Goal: Information Seeking & Learning: Learn about a topic

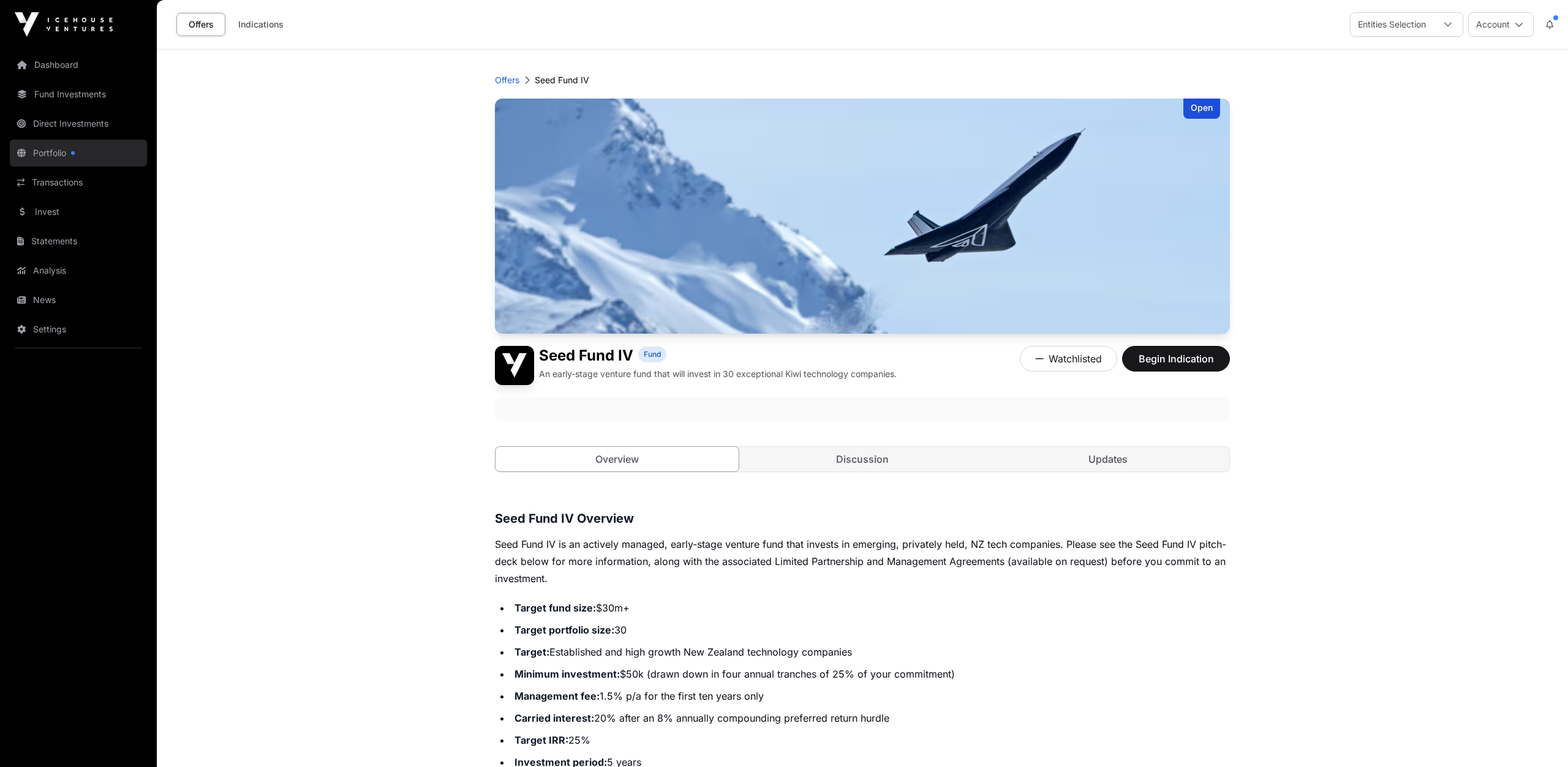
click at [38, 148] on link "Portfolio" at bounding box center [78, 153] width 137 height 27
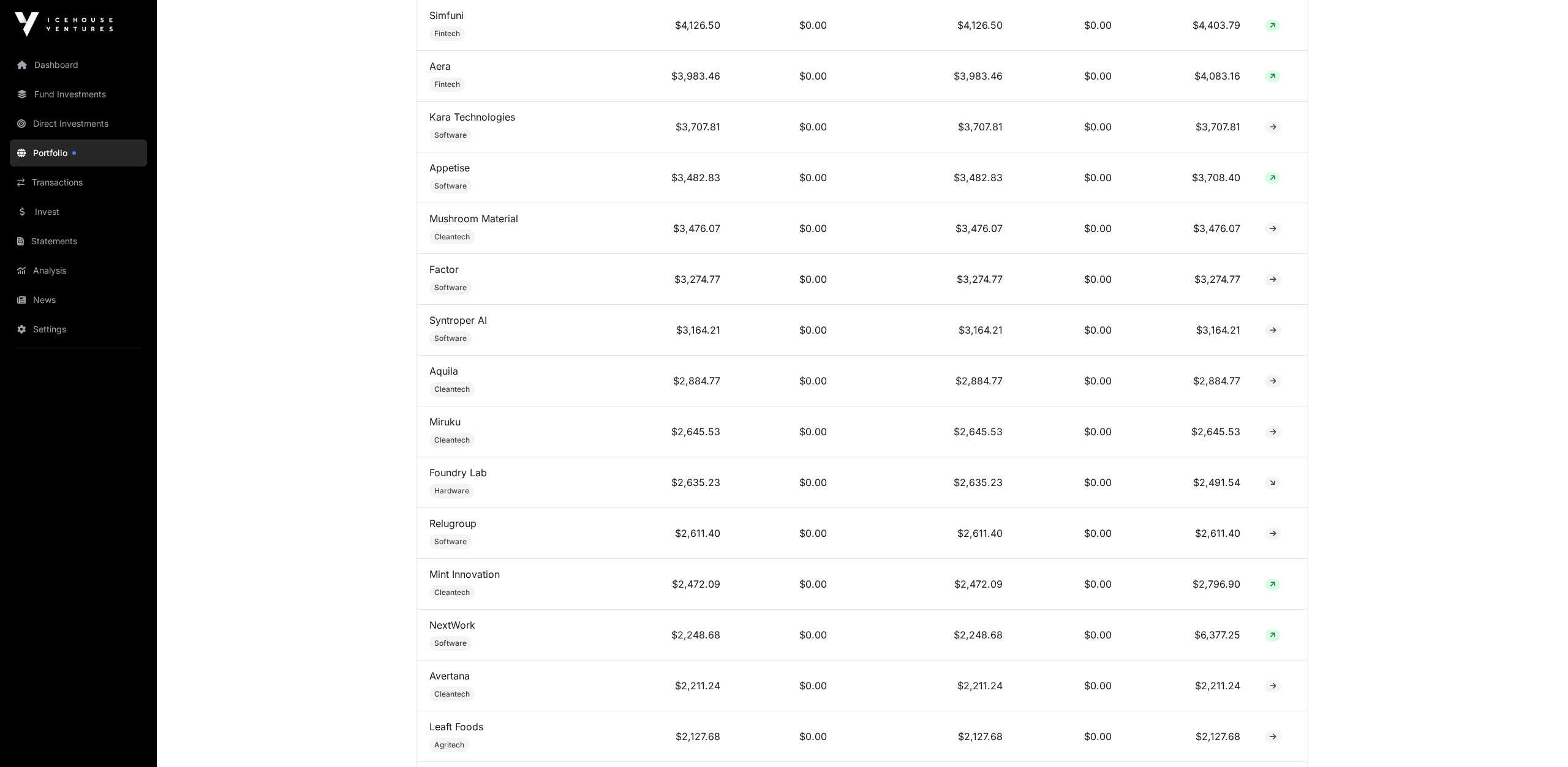
scroll to position [2038, 0]
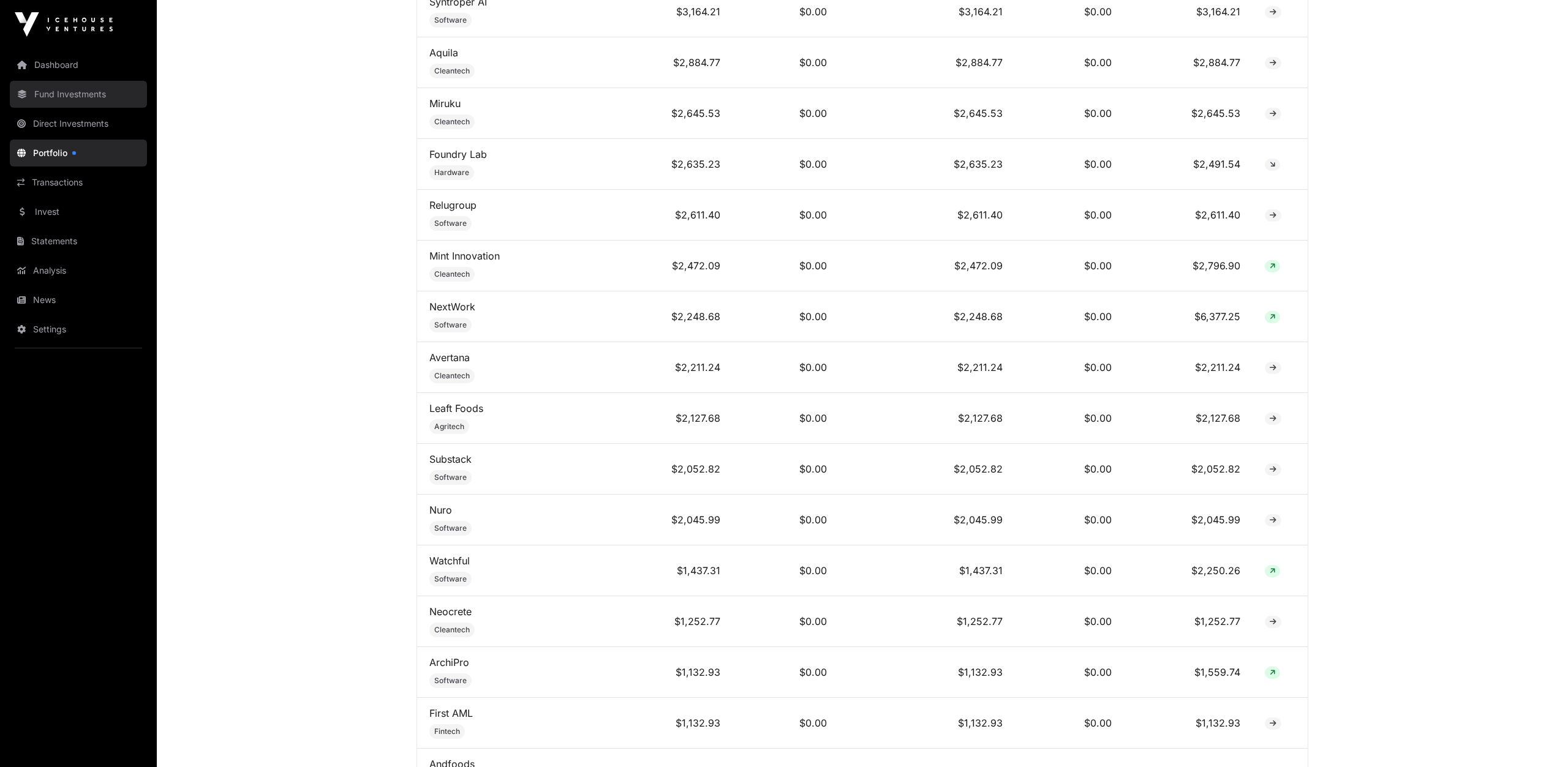
click at [78, 95] on link "Fund Investments" at bounding box center [78, 93] width 137 height 27
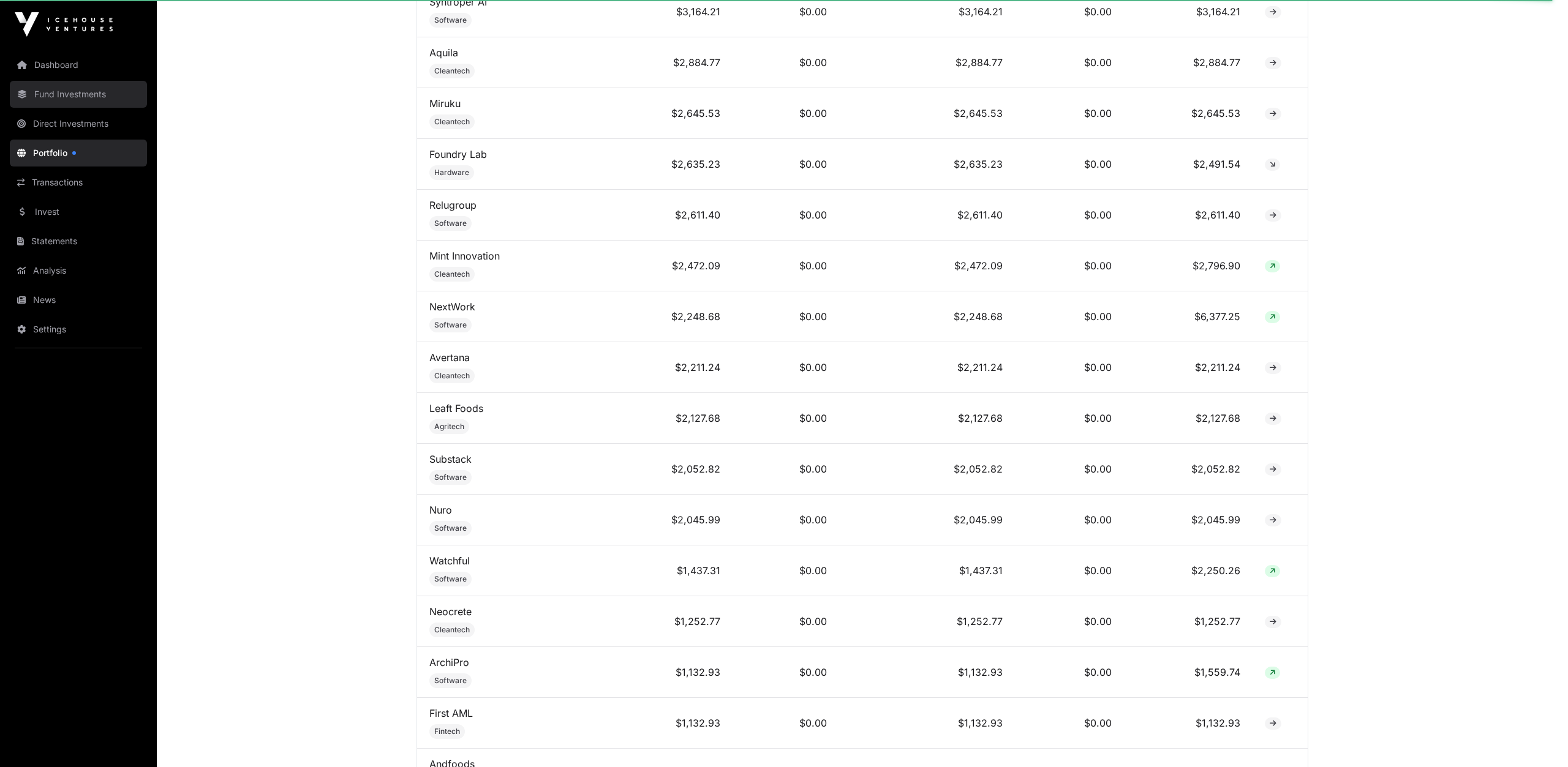
click at [59, 94] on link "Fund Investments" at bounding box center [78, 93] width 137 height 27
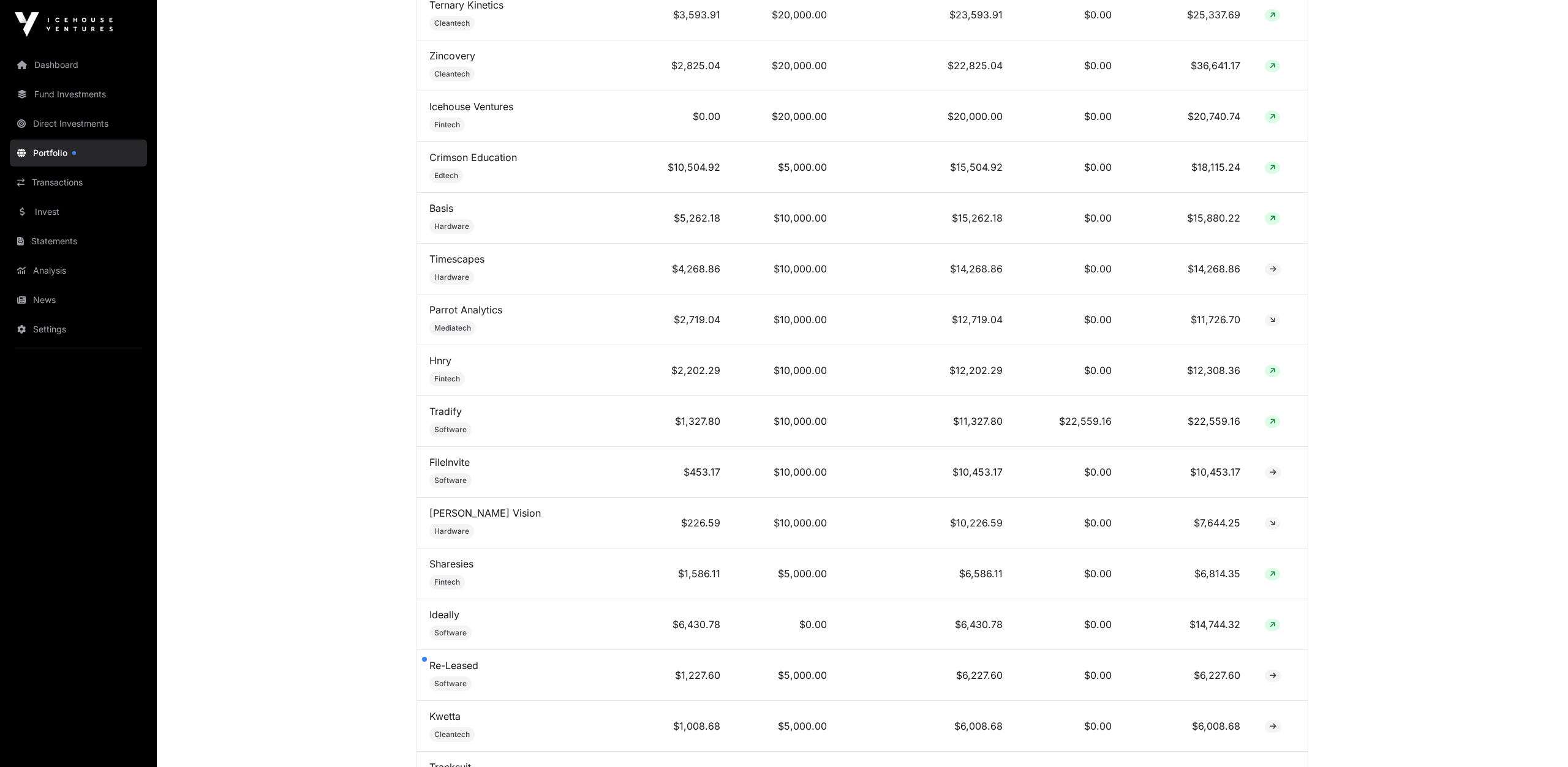
scroll to position [446, 0]
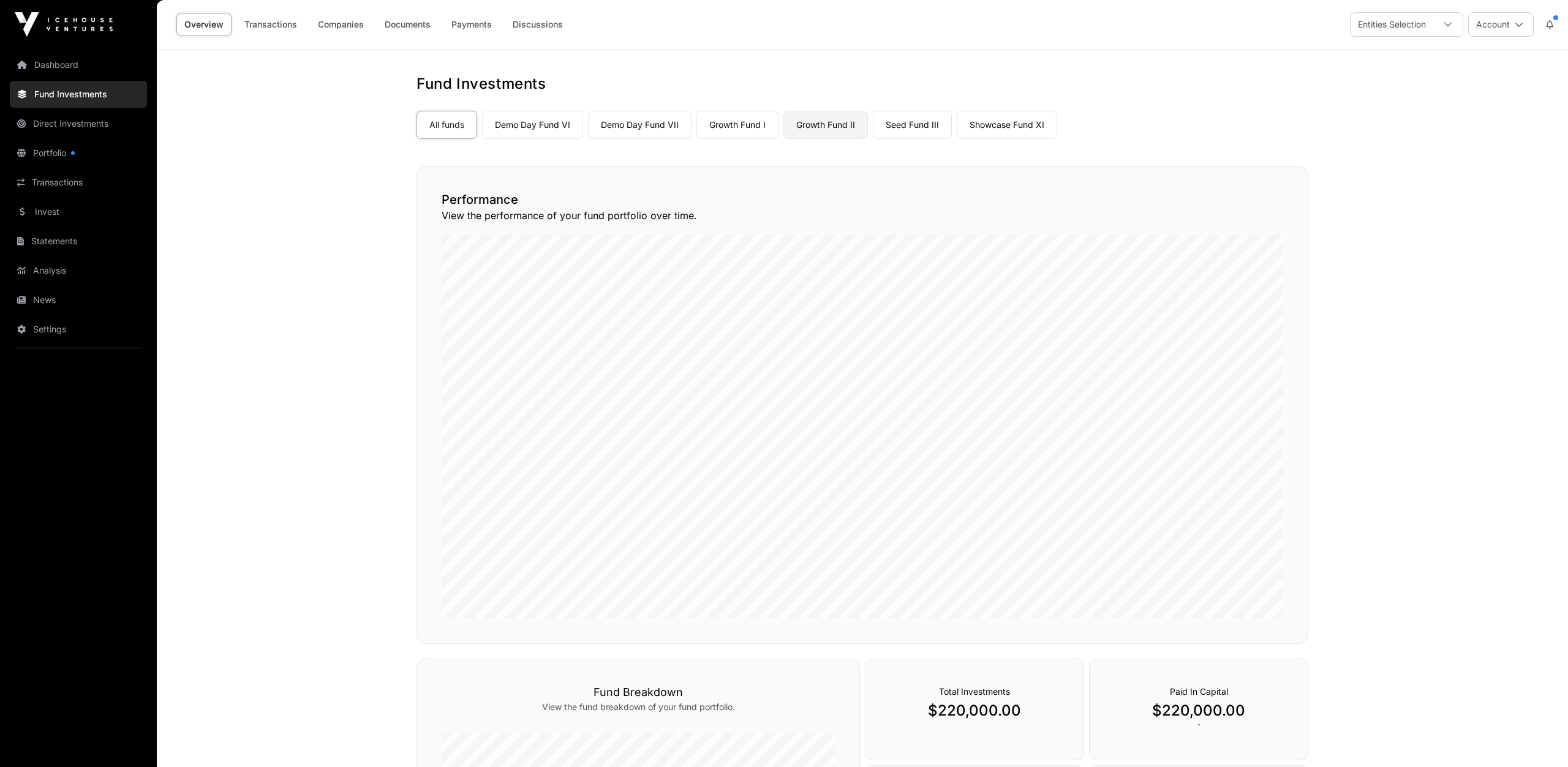
click at [830, 125] on link "Growth Fund II" at bounding box center [825, 125] width 84 height 28
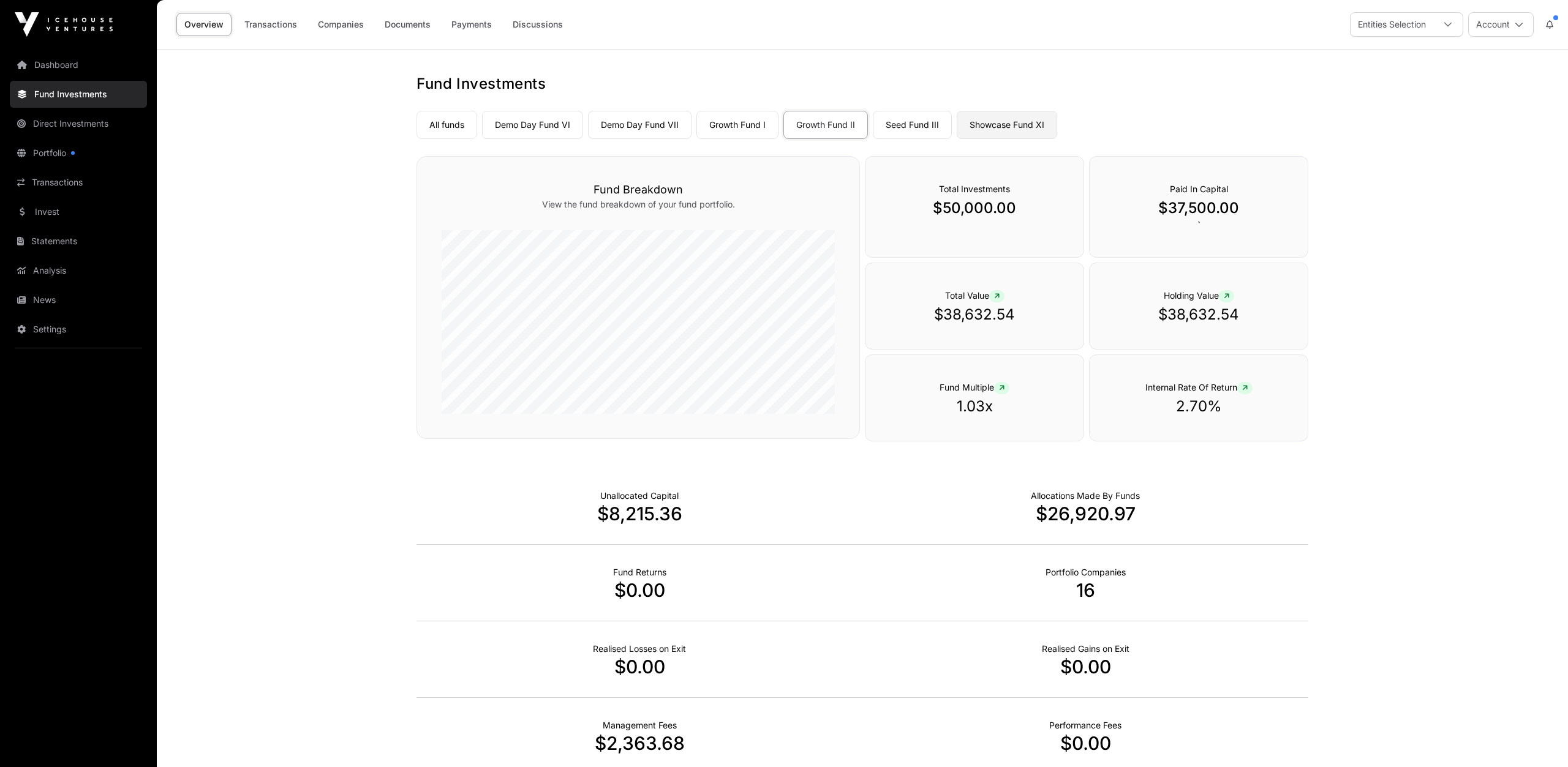
click at [997, 127] on link "Showcase Fund XI" at bounding box center [1006, 125] width 100 height 28
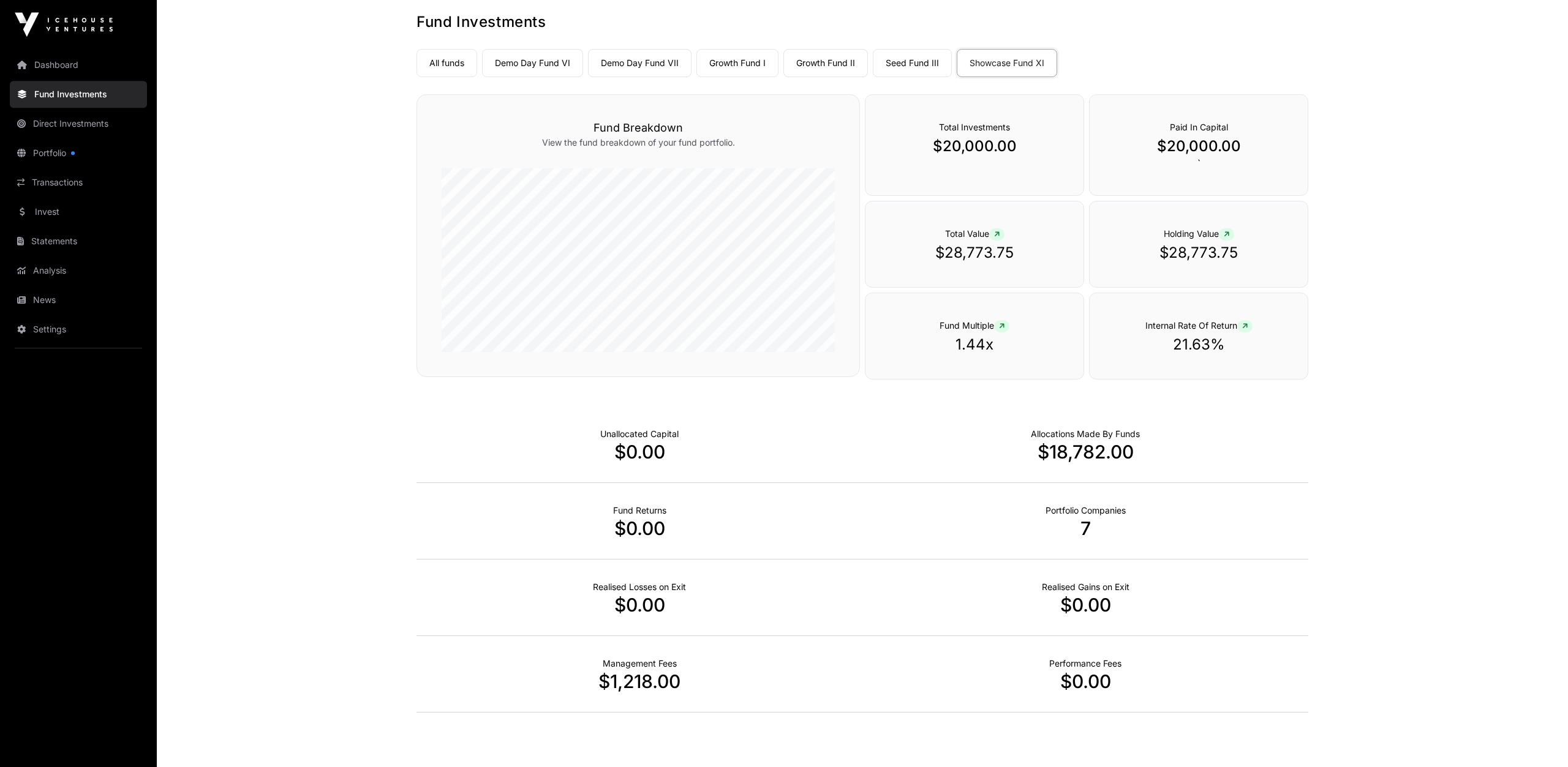
scroll to position [108, 0]
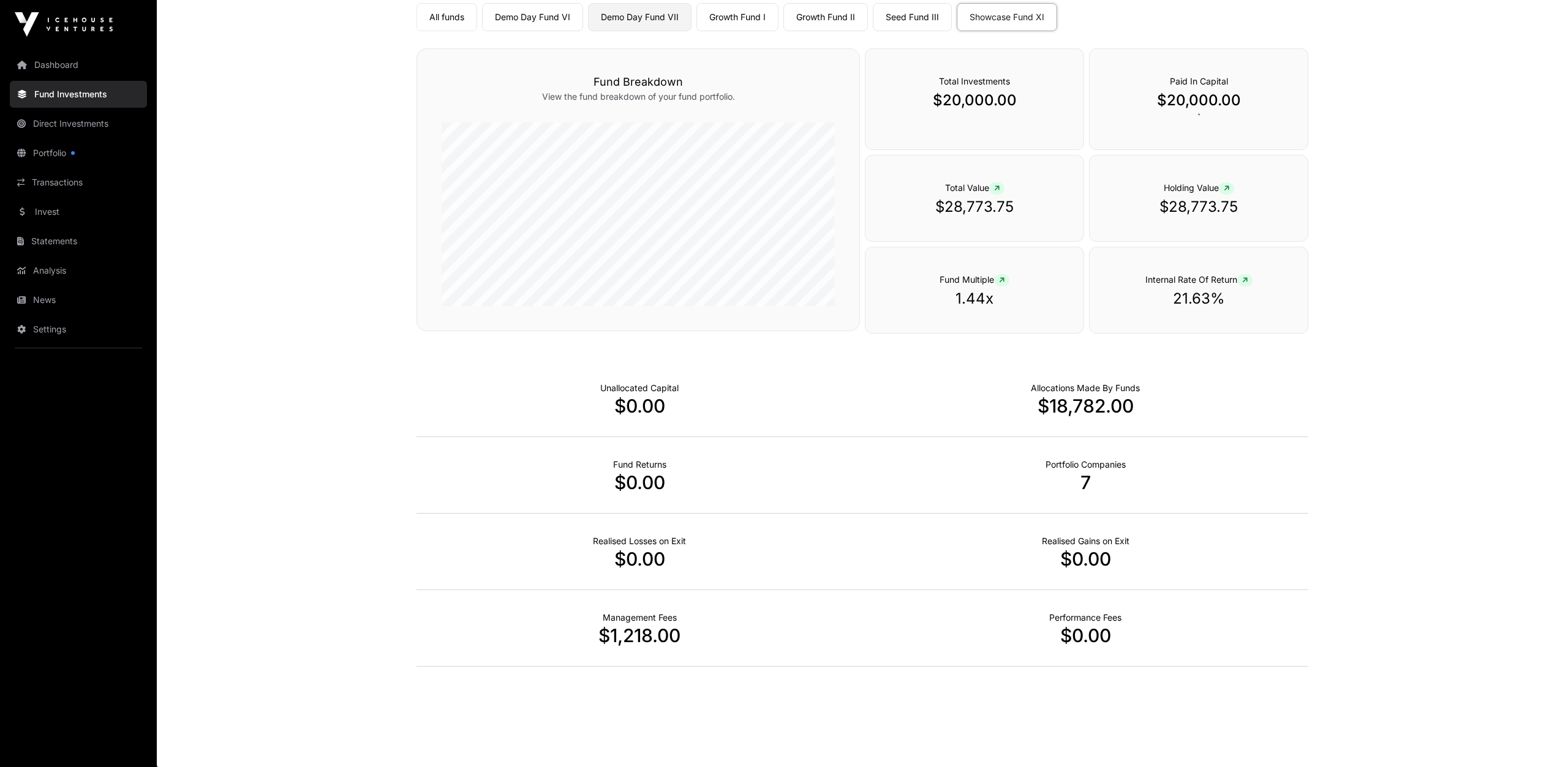
click at [634, 17] on link "Demo Day Fund VII" at bounding box center [639, 17] width 103 height 28
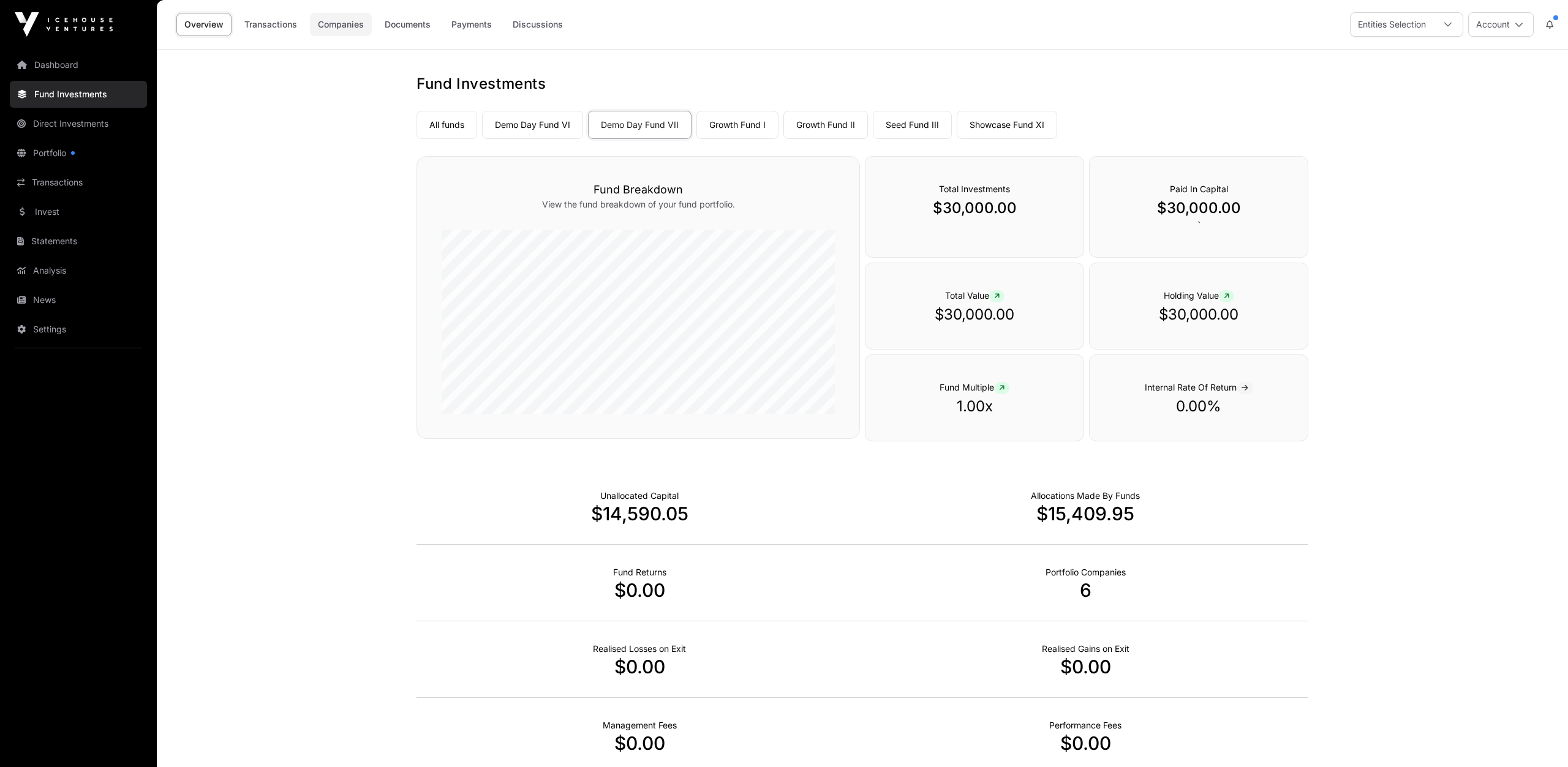
click at [328, 23] on link "Companies" at bounding box center [340, 24] width 62 height 23
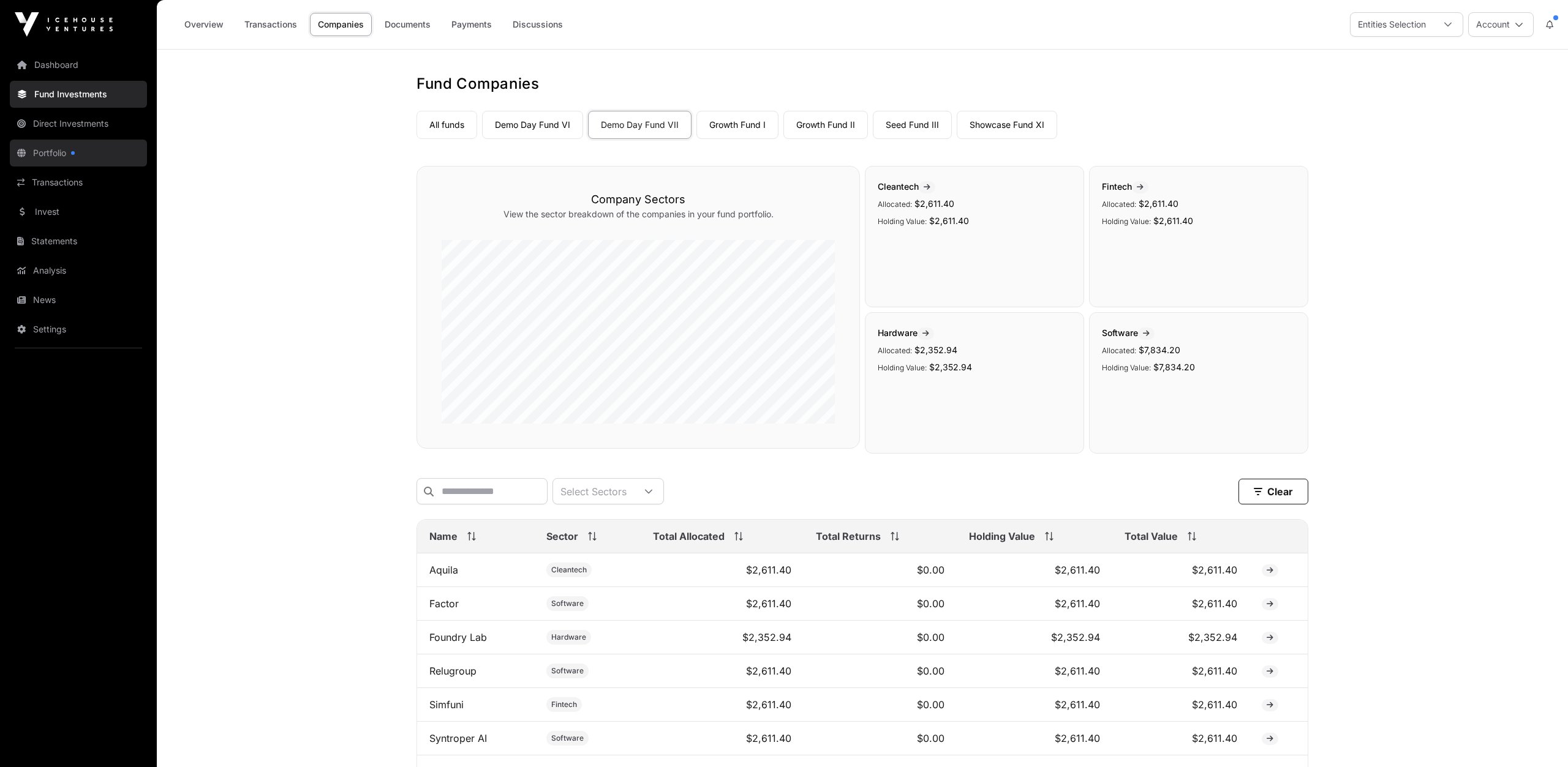
click at [54, 150] on link "Portfolio" at bounding box center [78, 153] width 137 height 27
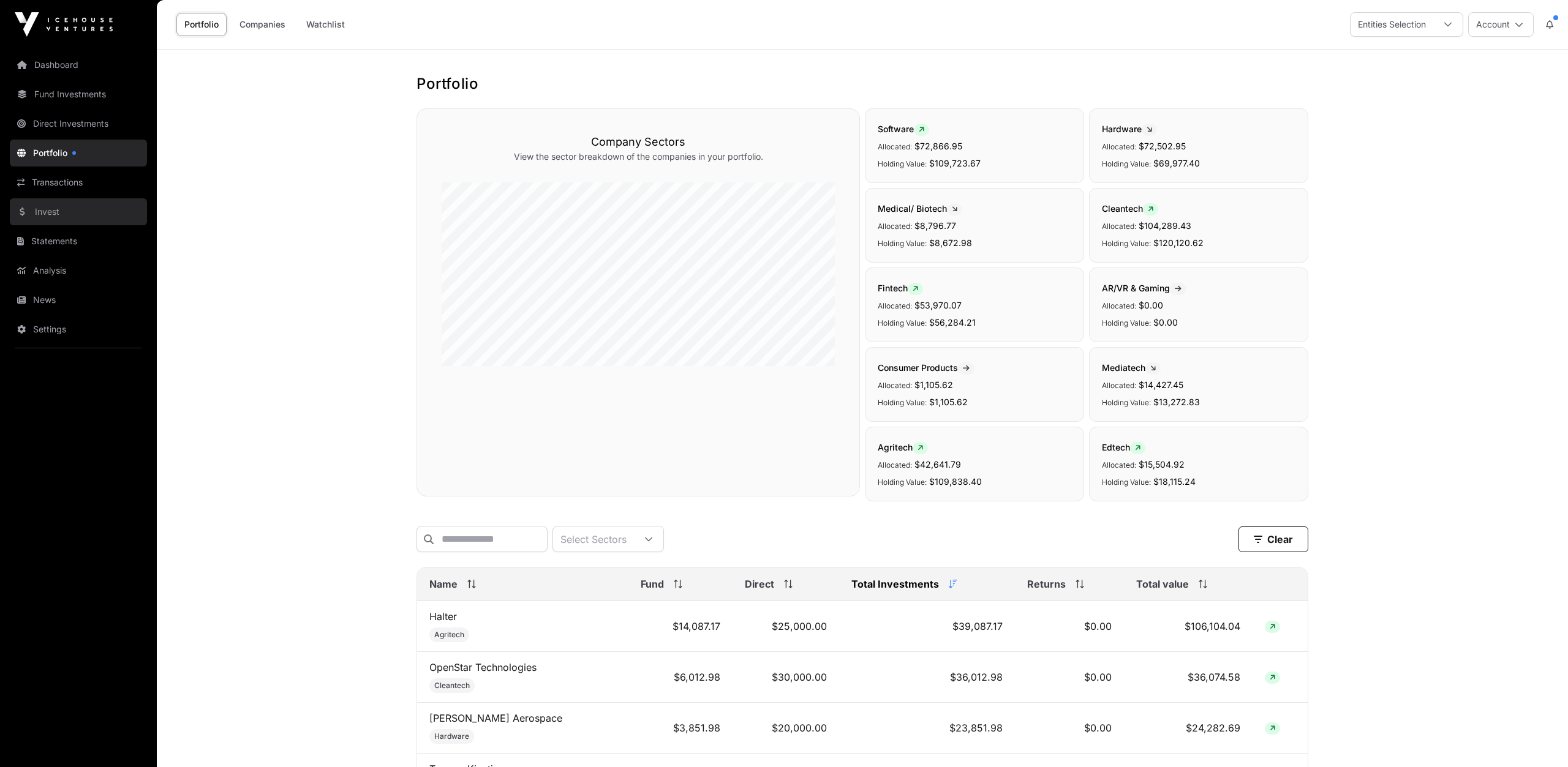
click at [54, 212] on link "Invest" at bounding box center [78, 211] width 137 height 27
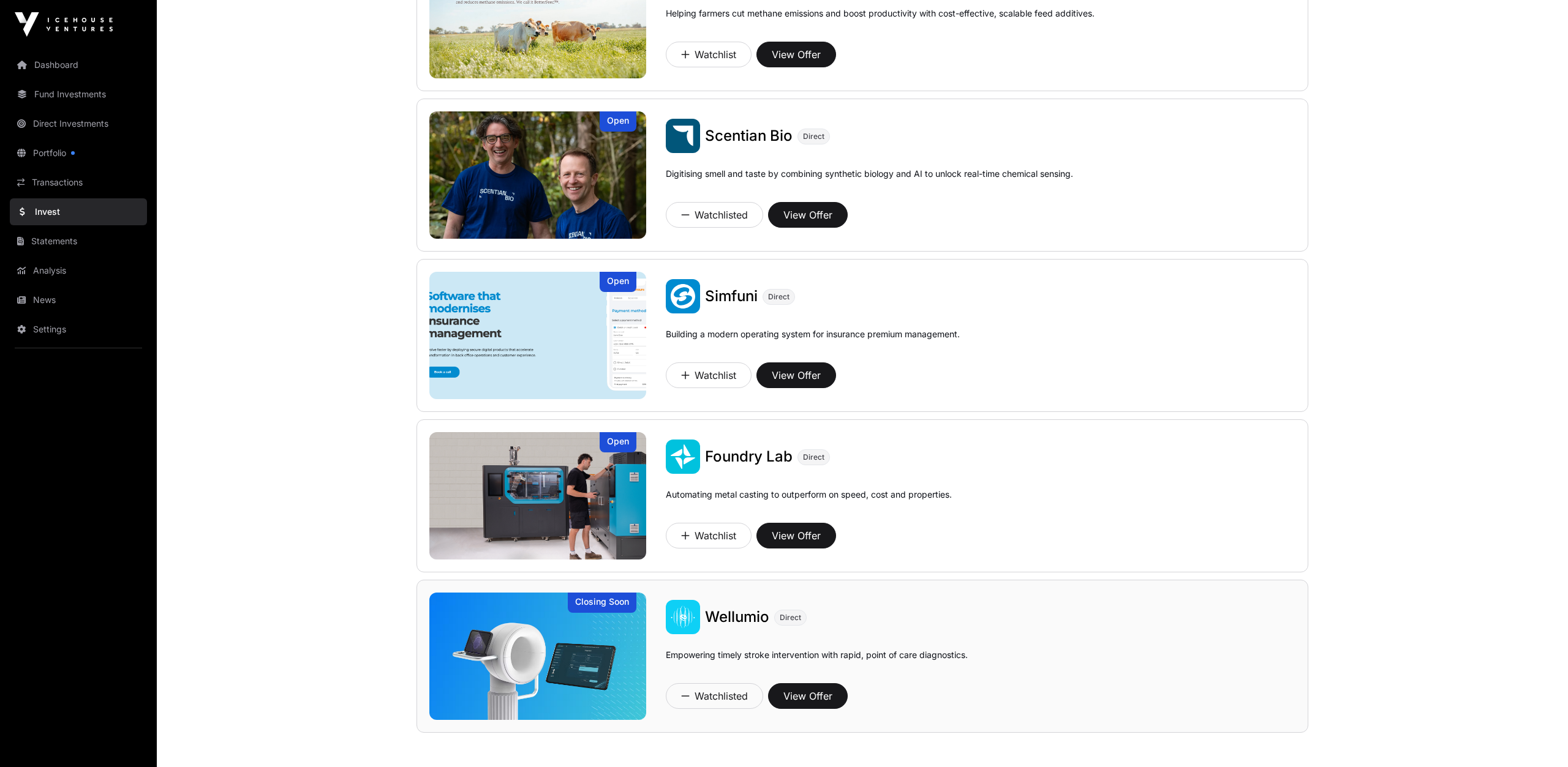
scroll to position [525, 0]
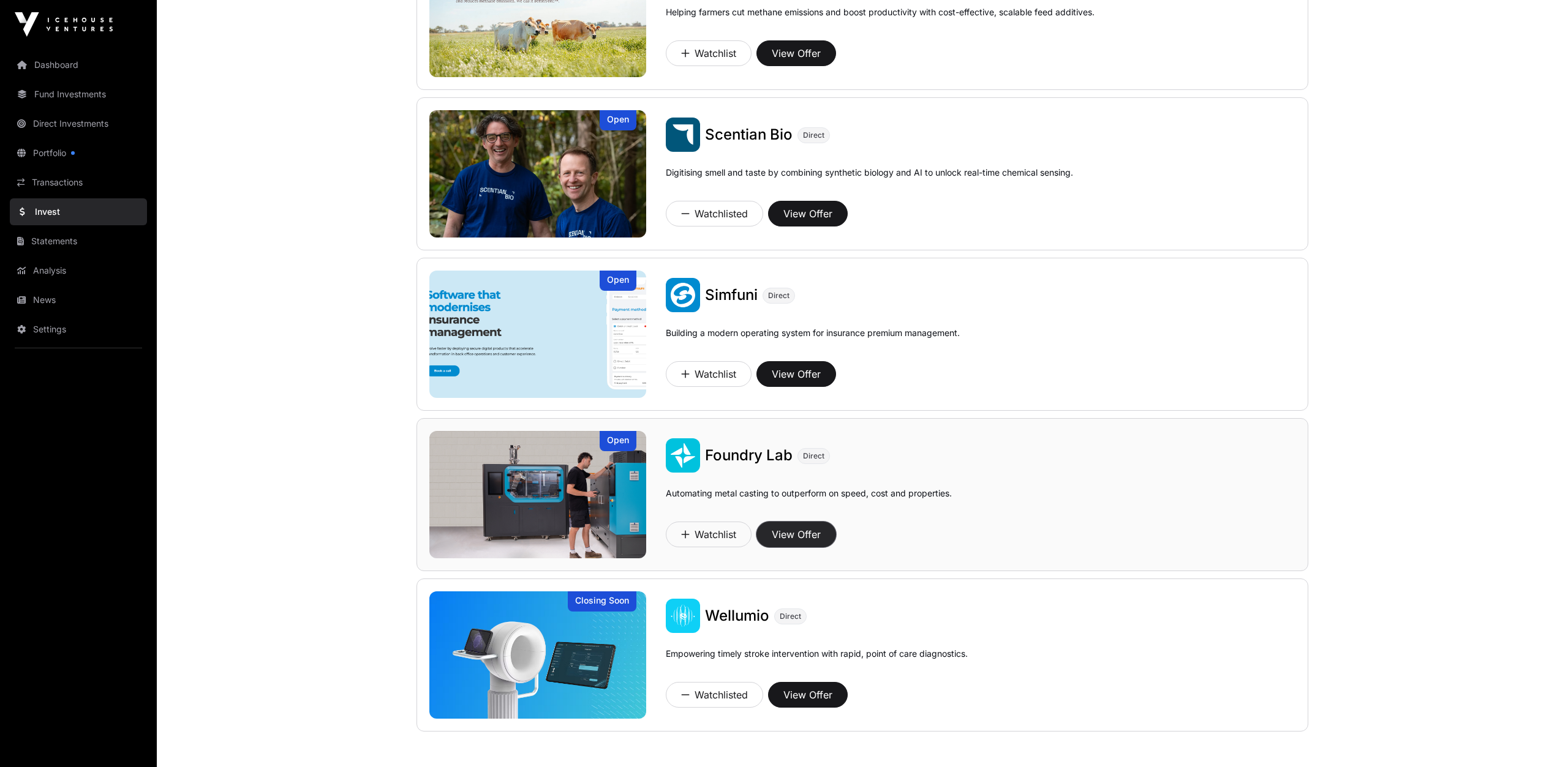
click at [803, 535] on button "View Offer" at bounding box center [796, 535] width 79 height 26
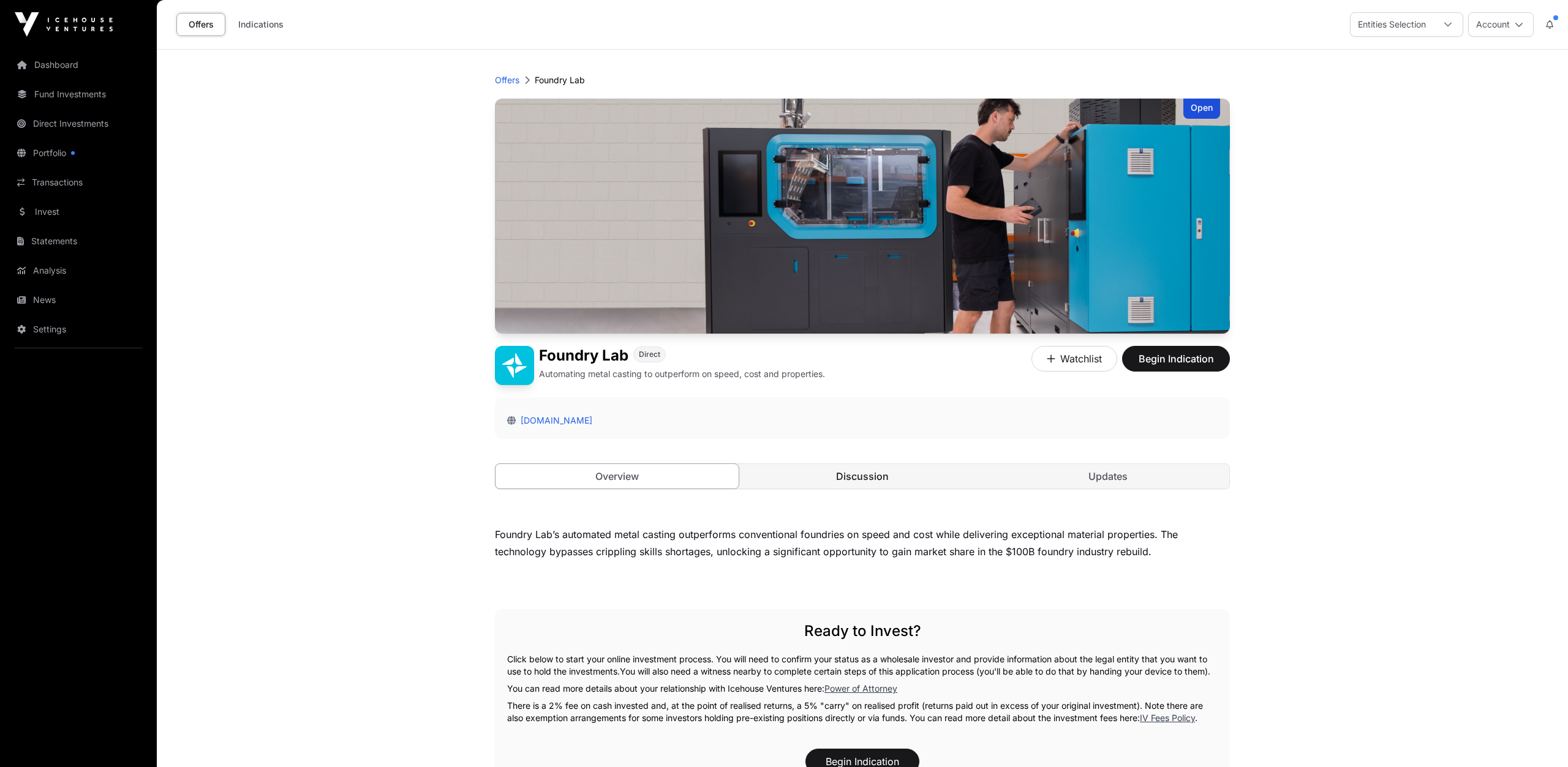
click at [847, 477] on link "Discussion" at bounding box center [862, 476] width 243 height 25
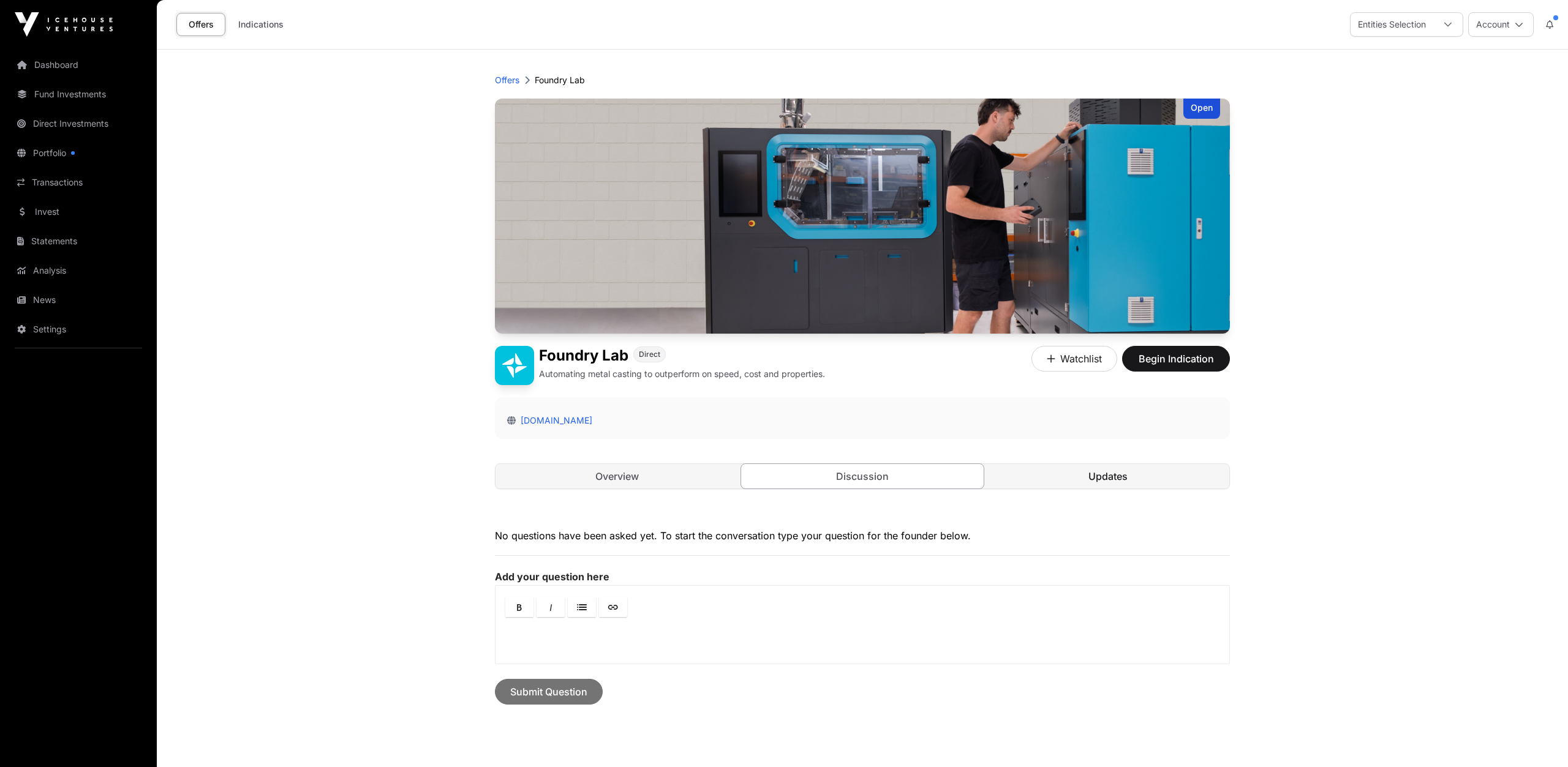
click at [1098, 476] on link "Updates" at bounding box center [1107, 476] width 243 height 25
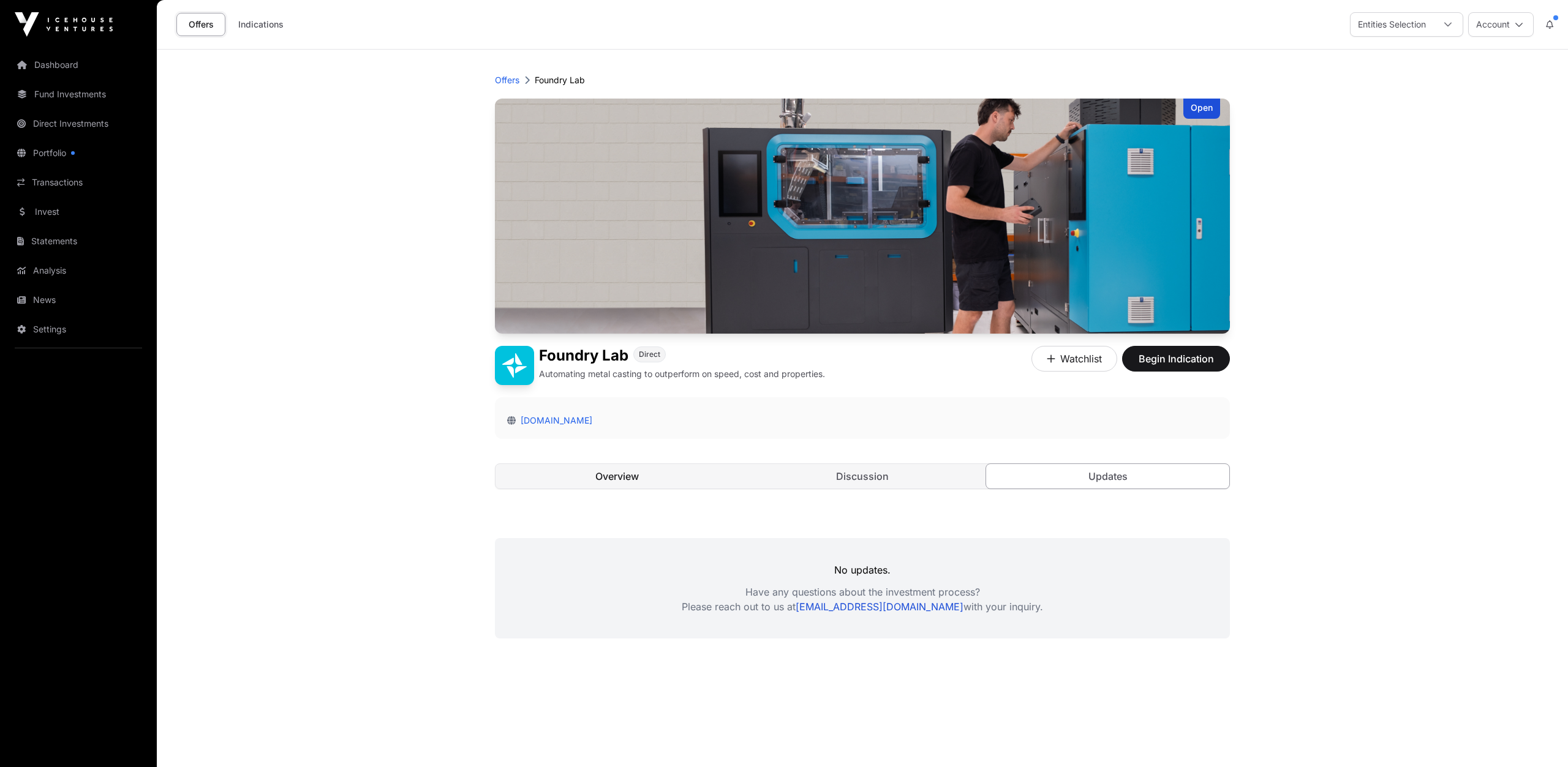
click at [615, 474] on link "Overview" at bounding box center [616, 476] width 243 height 25
